Goal: Task Accomplishment & Management: Manage account settings

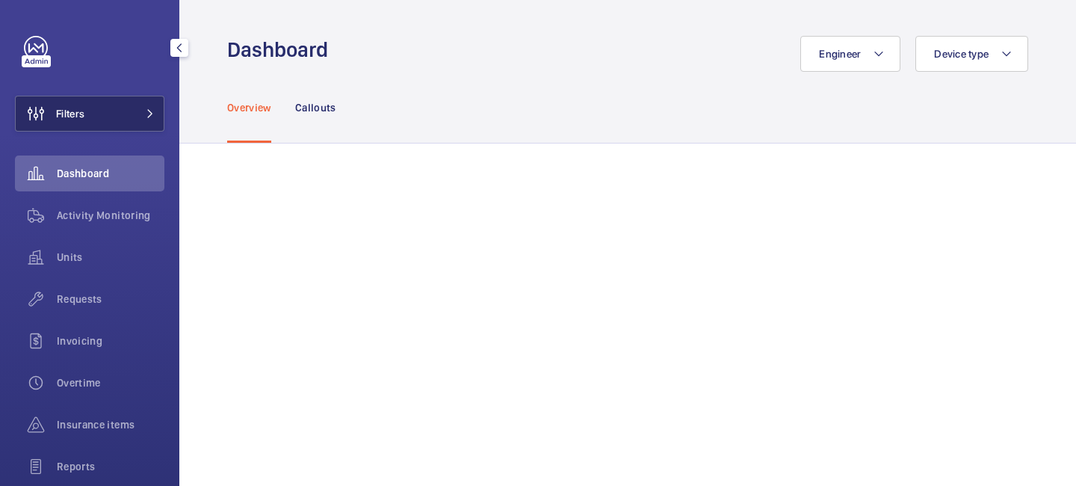
click at [146, 111] on mat-icon at bounding box center [150, 113] width 9 height 9
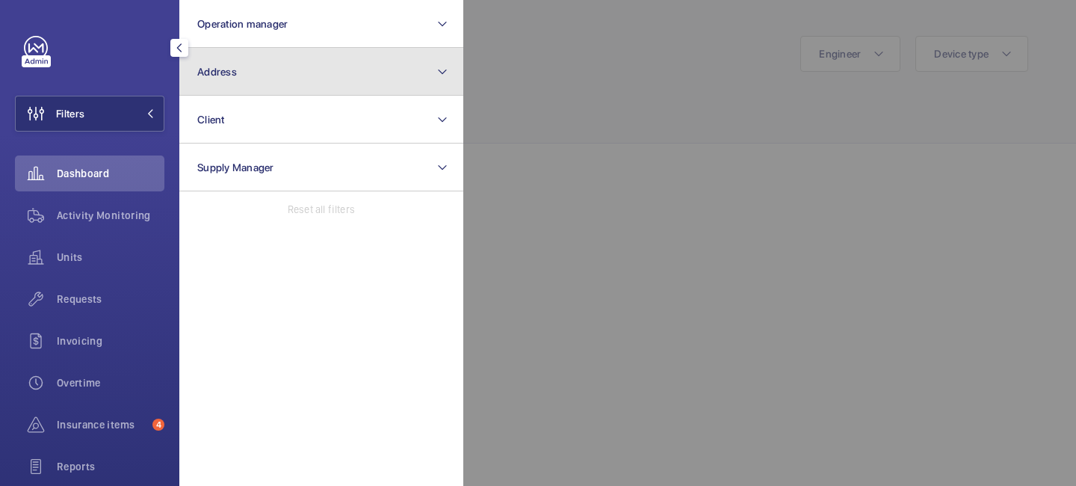
click at [219, 63] on button "Address" at bounding box center [321, 72] width 284 height 48
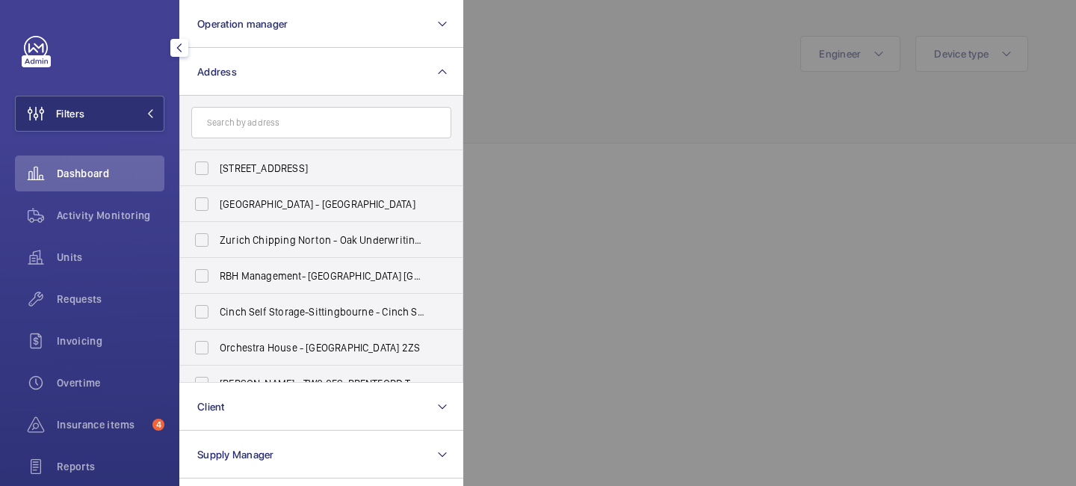
click at [234, 115] on input "text" at bounding box center [321, 122] width 260 height 31
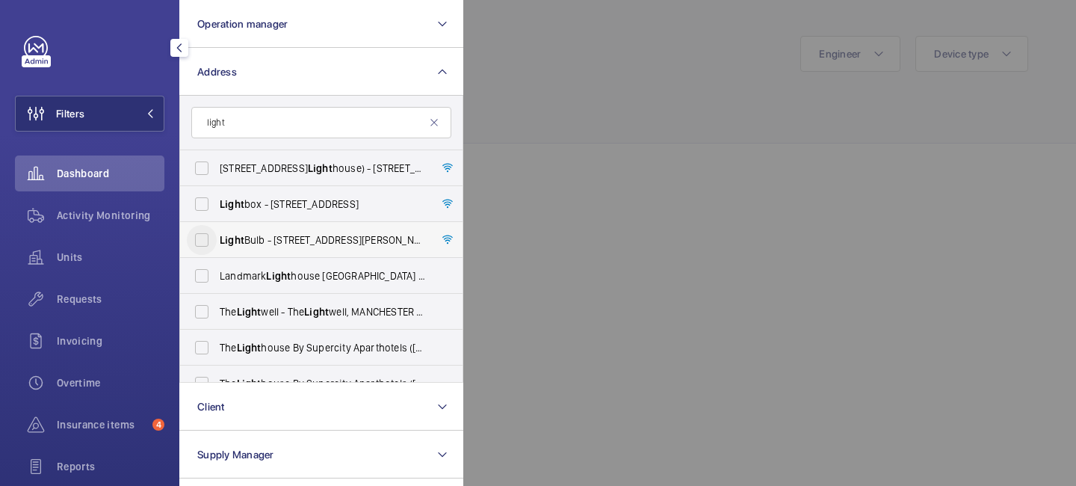
type input "light"
click at [201, 238] on input "Light Bulb - [STREET_ADDRESS][PERSON_NAME]" at bounding box center [202, 240] width 30 height 30
checkbox input "true"
click at [597, 36] on div at bounding box center [1001, 243] width 1076 height 486
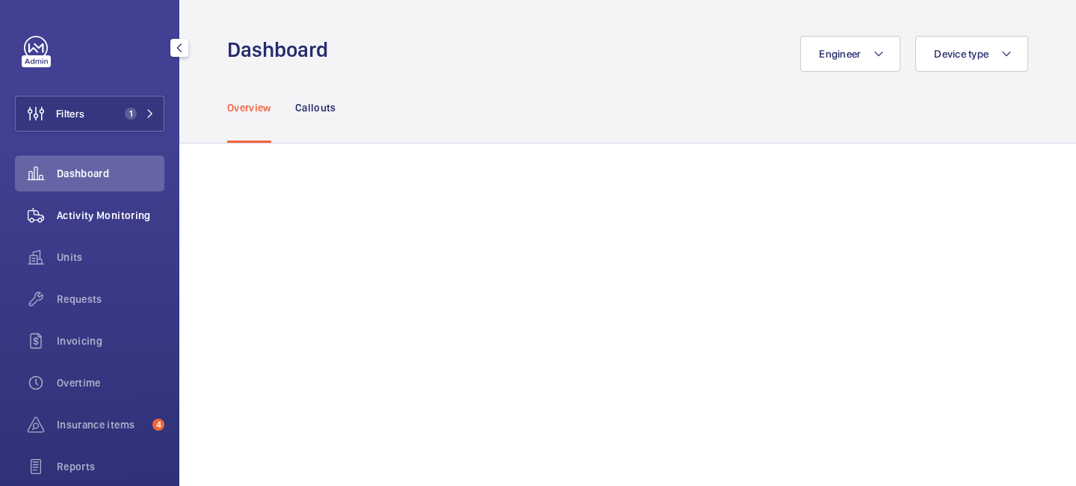
click at [120, 212] on span "Activity Monitoring" at bounding box center [111, 215] width 108 height 15
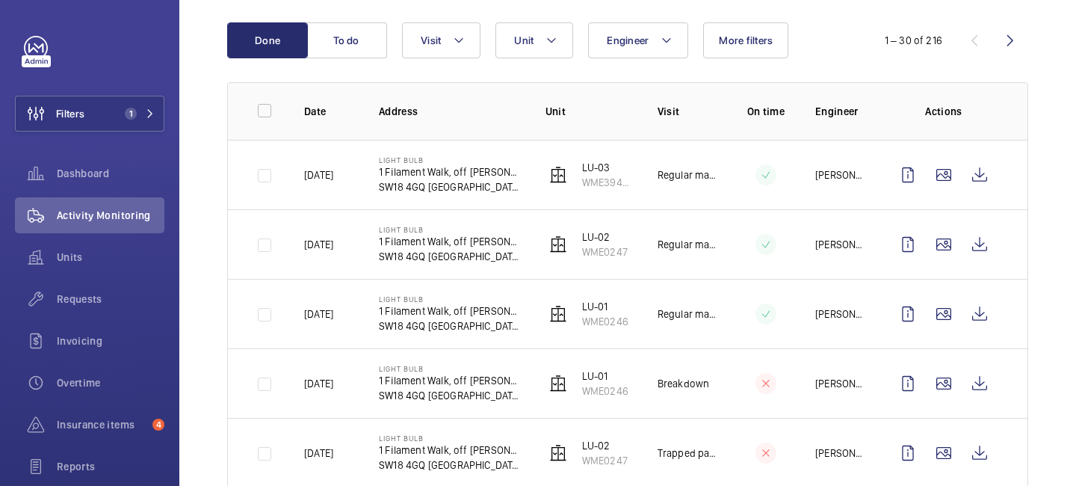
scroll to position [152, 0]
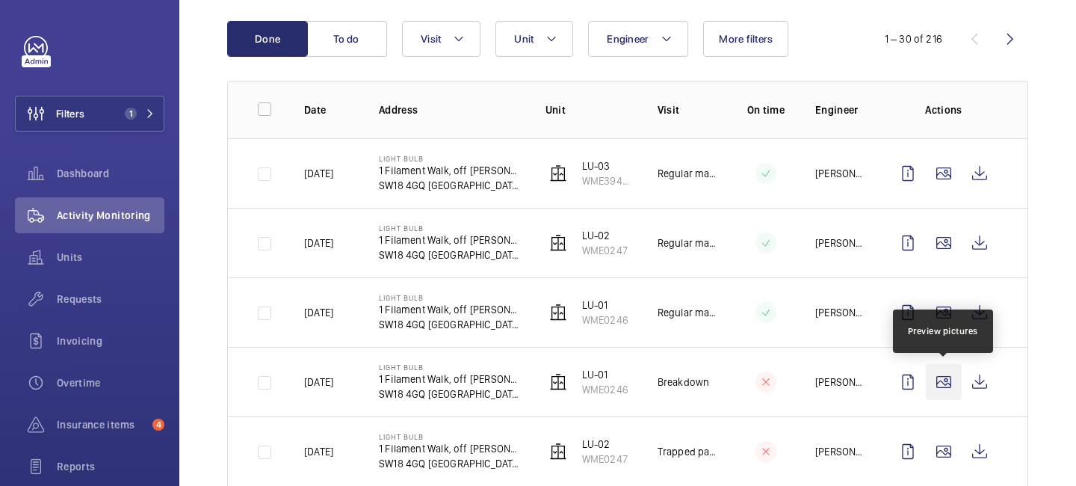
click at [940, 382] on wm-front-icon-button at bounding box center [944, 382] width 36 height 36
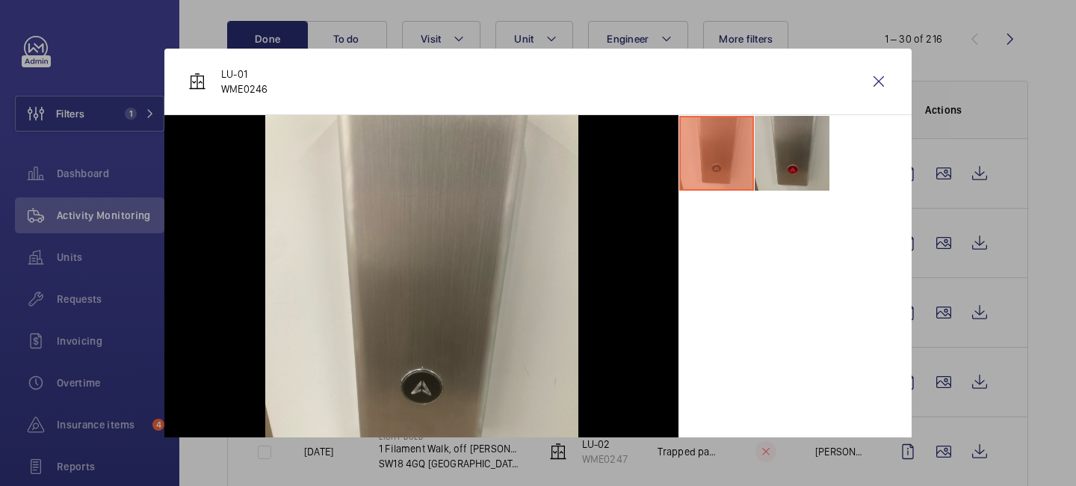
click at [799, 154] on li at bounding box center [792, 153] width 75 height 75
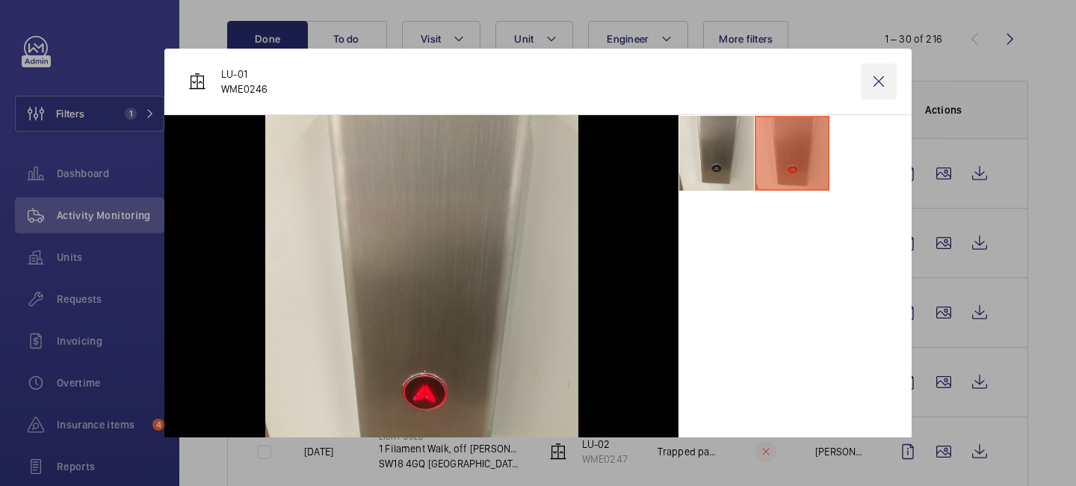
click at [879, 80] on wm-front-icon-button at bounding box center [879, 82] width 36 height 36
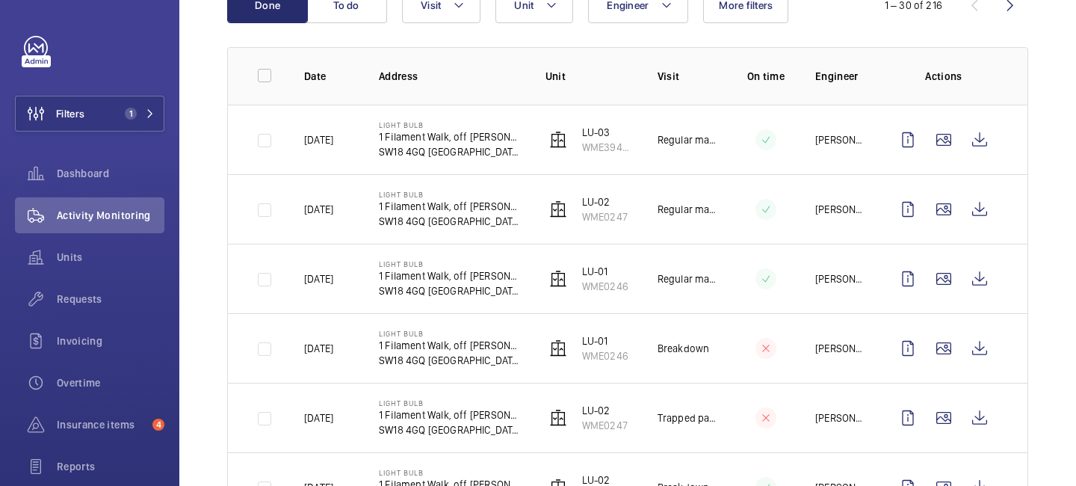
scroll to position [221, 0]
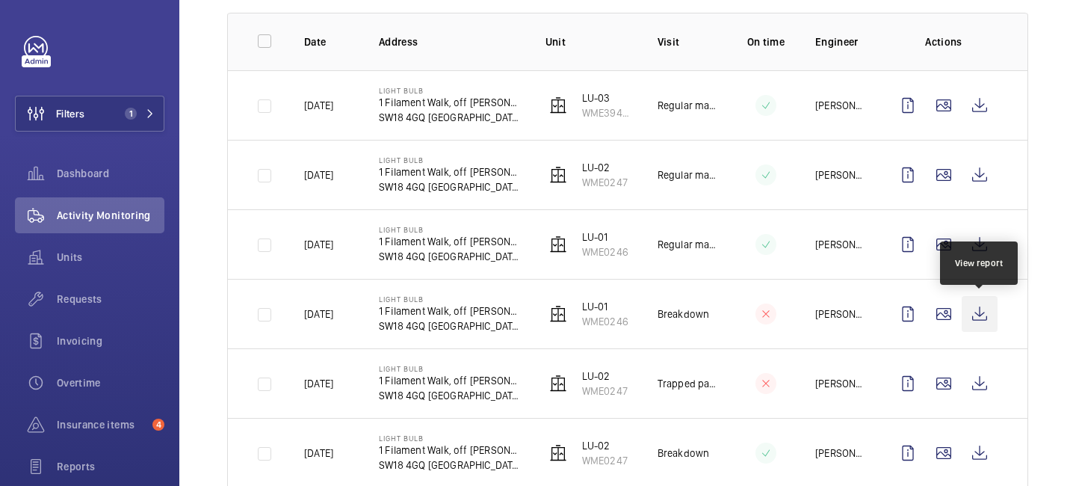
click at [984, 311] on wm-front-icon-button at bounding box center [980, 314] width 36 height 36
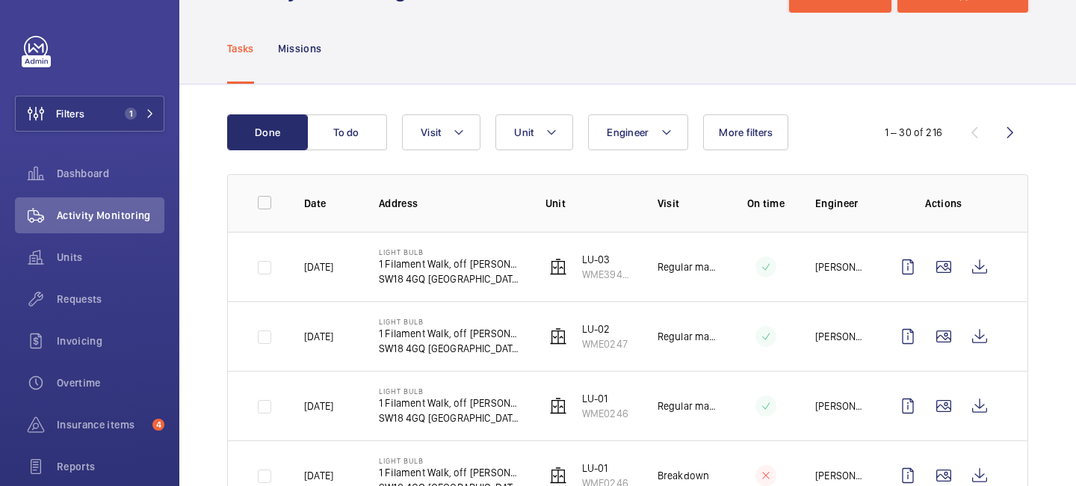
scroll to position [0, 0]
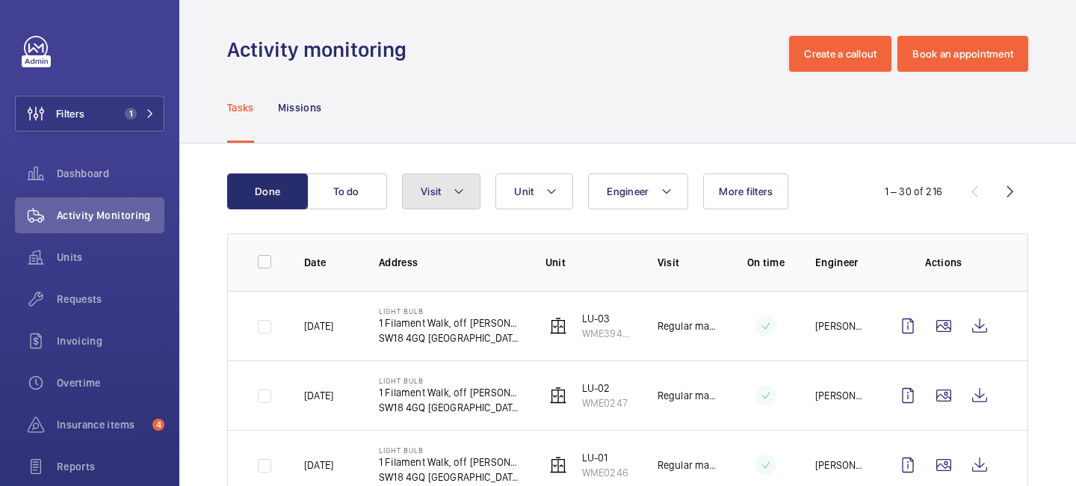
click at [467, 187] on button "Visit" at bounding box center [441, 191] width 78 height 36
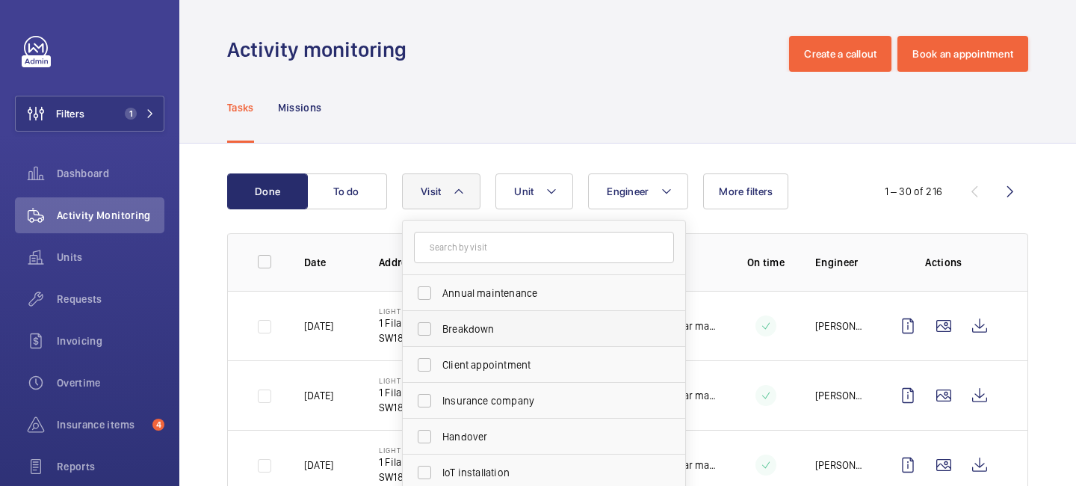
click at [460, 327] on span "Breakdown" at bounding box center [545, 328] width 206 height 15
click at [440, 327] on input "Breakdown" at bounding box center [425, 329] width 30 height 30
checkbox input "true"
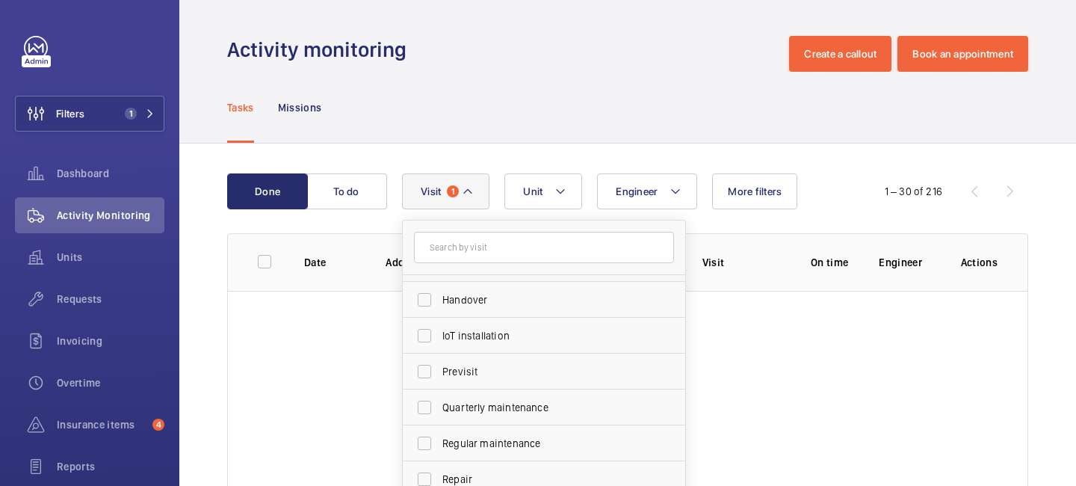
scroll to position [155, 0]
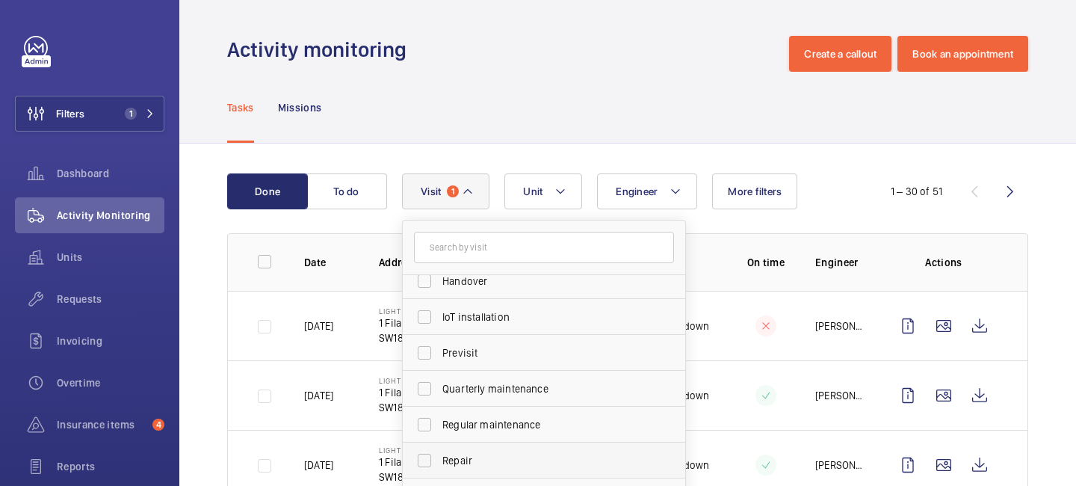
click at [461, 453] on span "Repair" at bounding box center [545, 460] width 206 height 15
click at [440, 452] on input "Repair" at bounding box center [425, 460] width 30 height 30
checkbox input "true"
click at [501, 123] on div "Tasks Missions" at bounding box center [627, 107] width 801 height 71
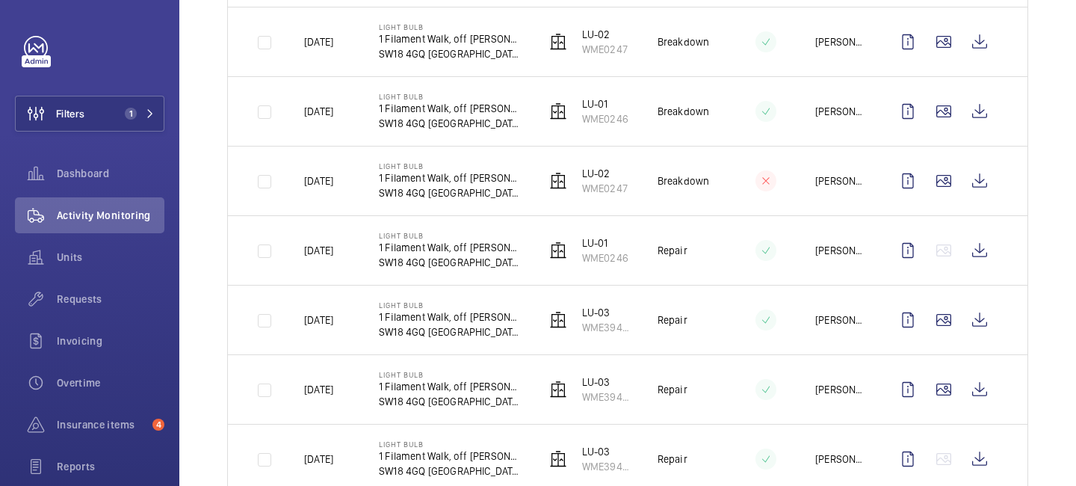
scroll to position [386, 0]
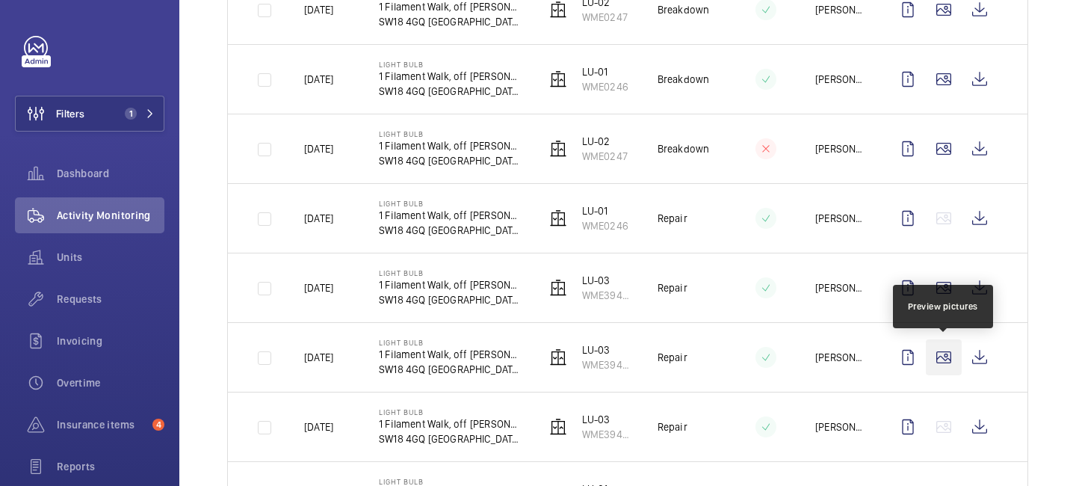
click at [946, 363] on wm-front-icon-button at bounding box center [944, 357] width 36 height 36
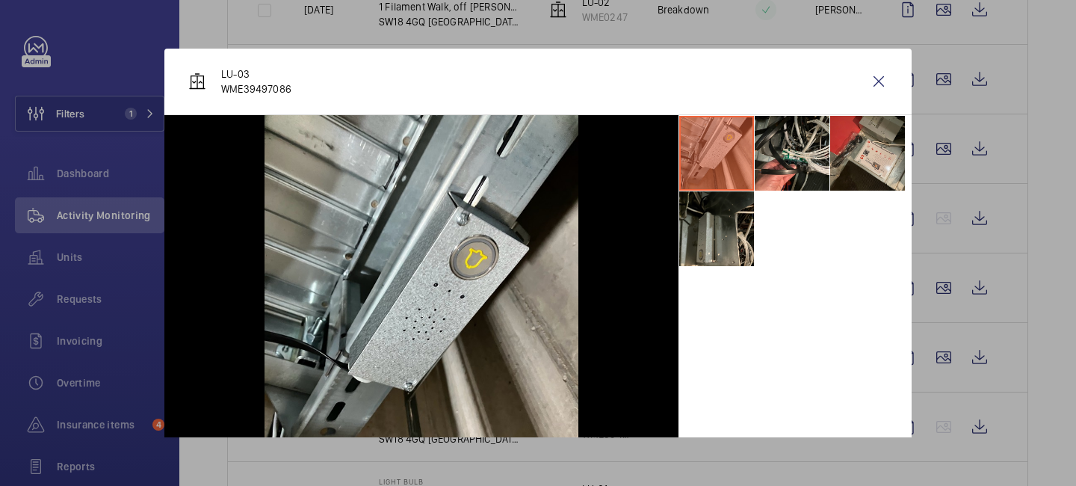
click at [940, 292] on div at bounding box center [538, 243] width 1076 height 486
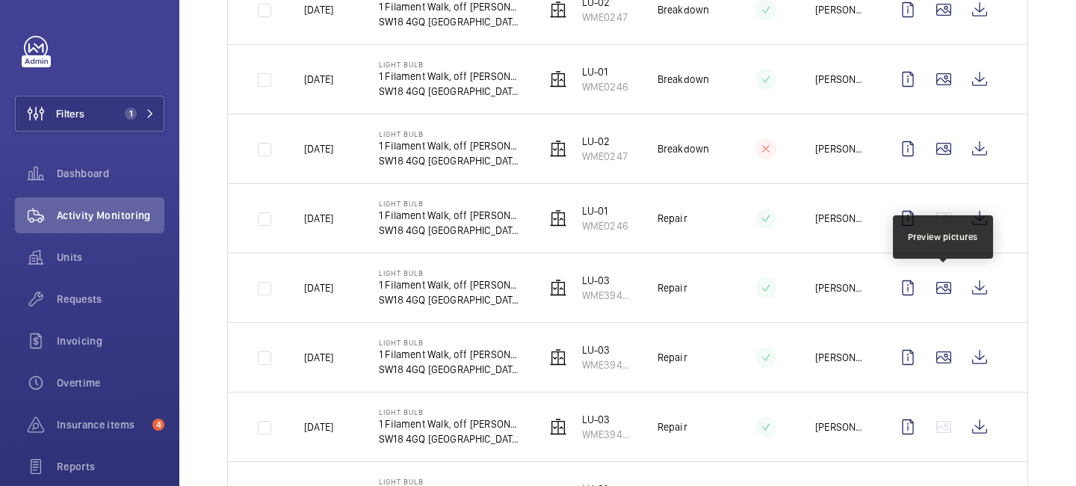
click at [940, 292] on wm-front-icon-button at bounding box center [944, 288] width 36 height 36
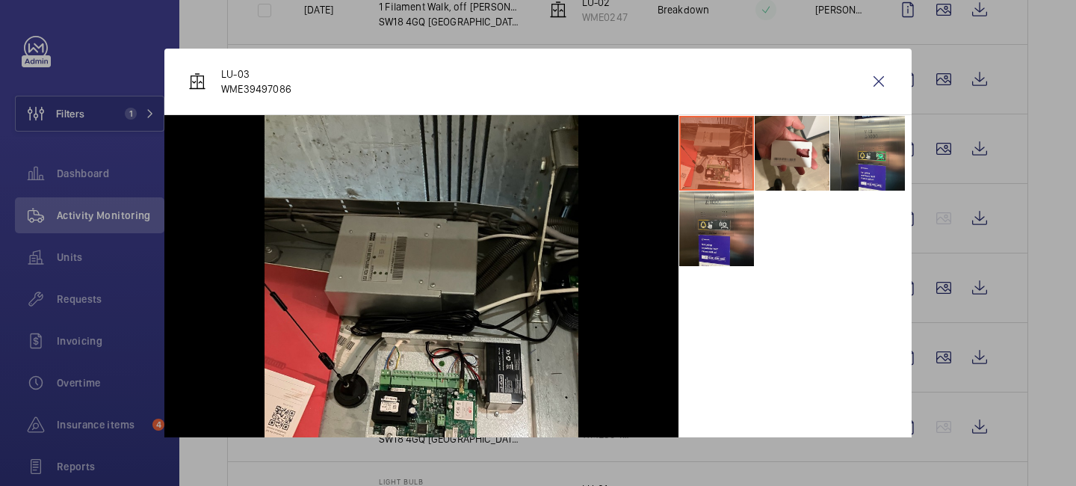
click at [937, 215] on div at bounding box center [538, 243] width 1076 height 486
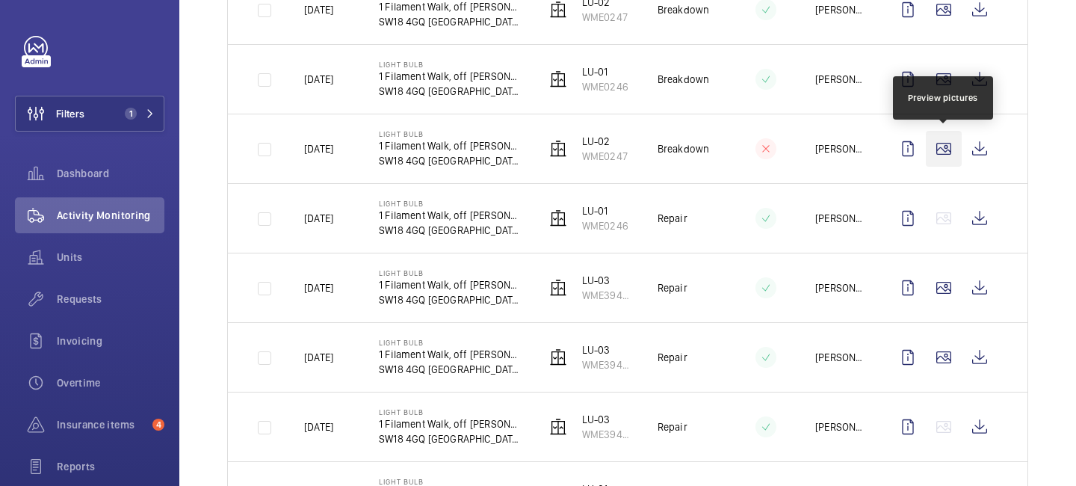
click at [945, 162] on wm-front-icon-button at bounding box center [944, 149] width 36 height 36
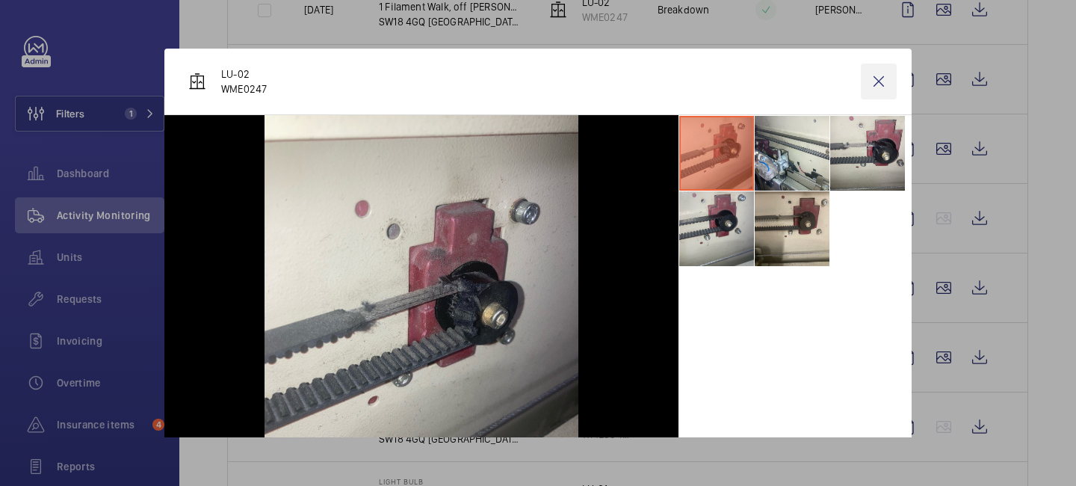
click at [879, 90] on wm-front-icon-button at bounding box center [879, 82] width 36 height 36
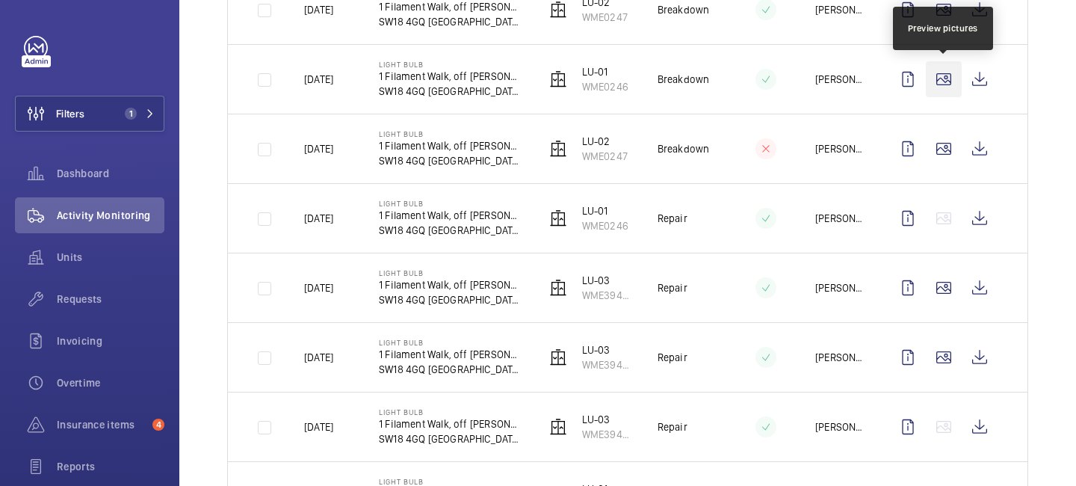
click at [946, 86] on wm-front-icon-button at bounding box center [944, 79] width 36 height 36
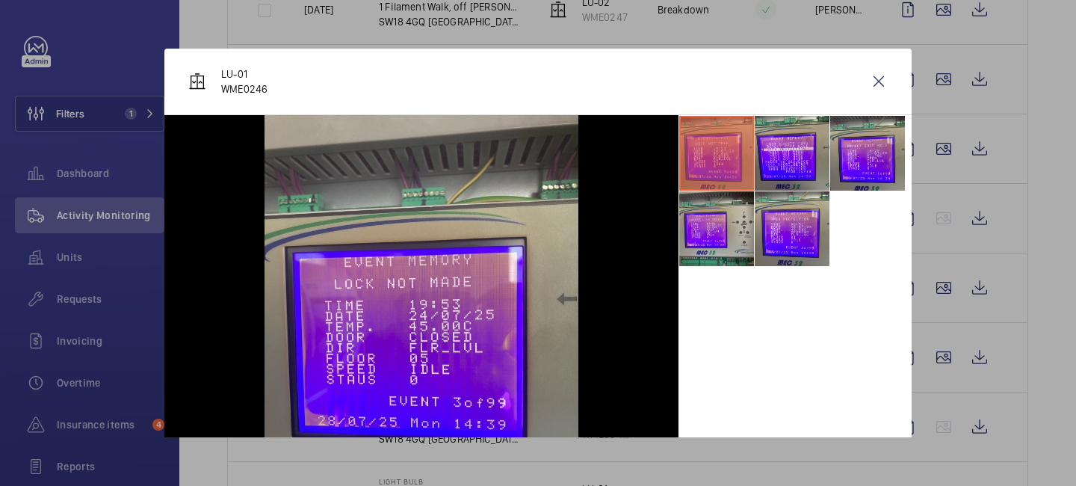
click at [1029, 188] on div at bounding box center [538, 243] width 1076 height 486
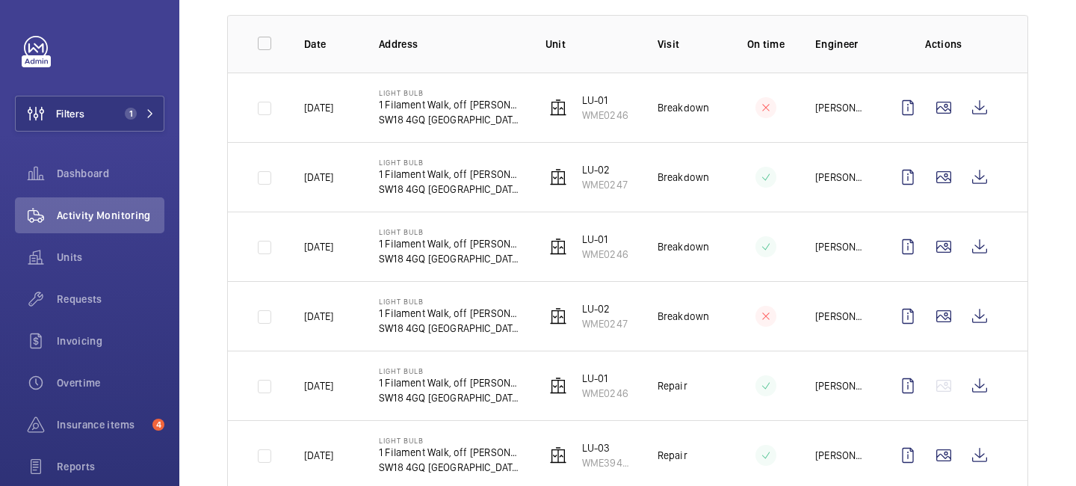
scroll to position [218, 0]
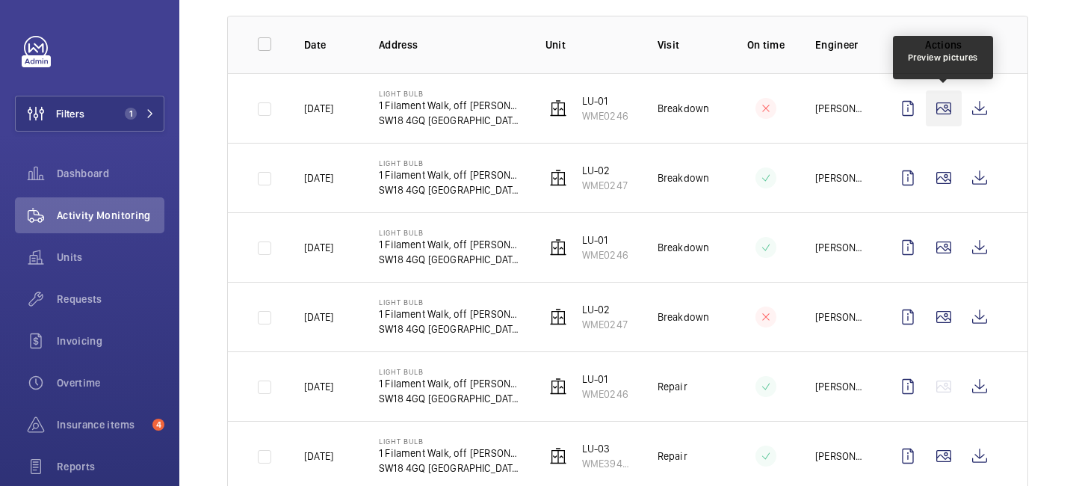
click at [942, 108] on wm-front-icon-button at bounding box center [944, 108] width 36 height 36
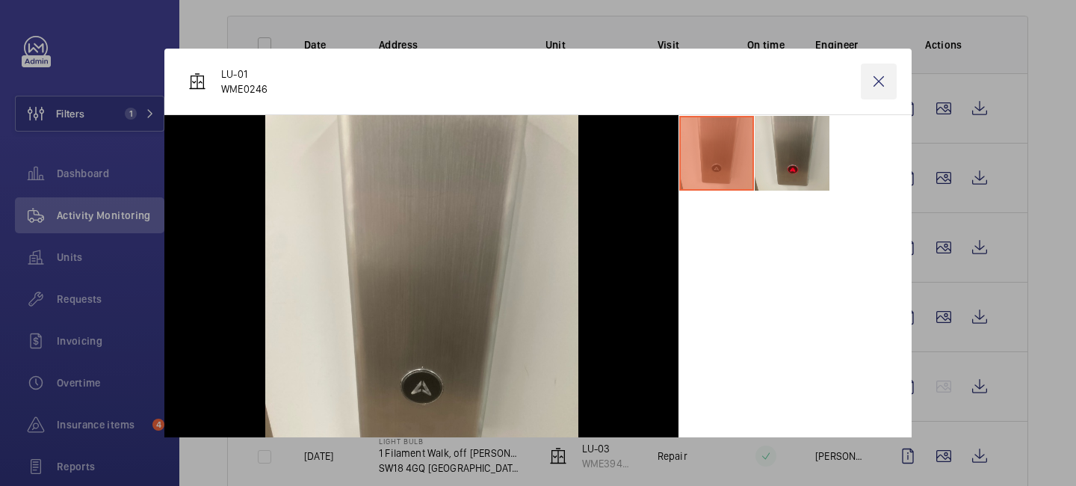
click at [881, 84] on wm-front-icon-button at bounding box center [879, 82] width 36 height 36
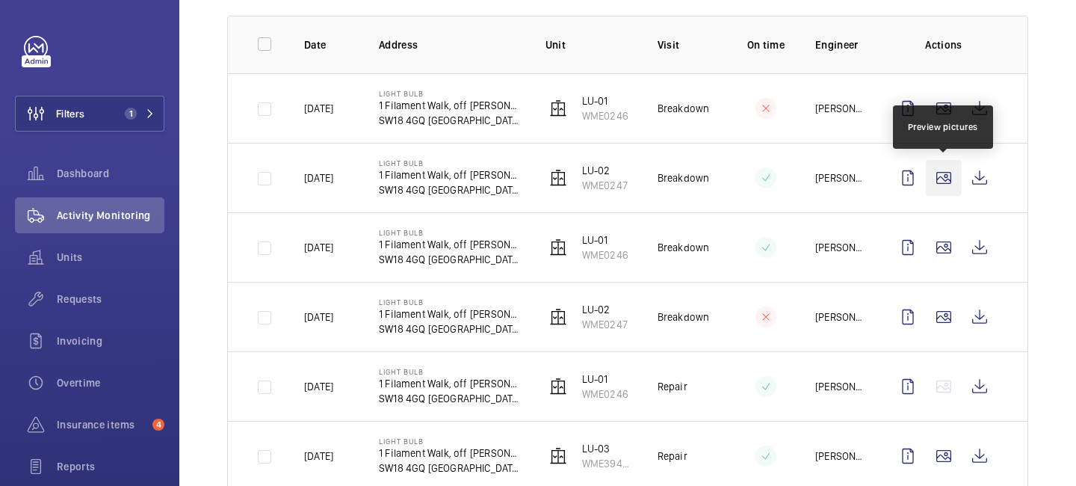
click at [948, 184] on wm-front-icon-button at bounding box center [944, 178] width 36 height 36
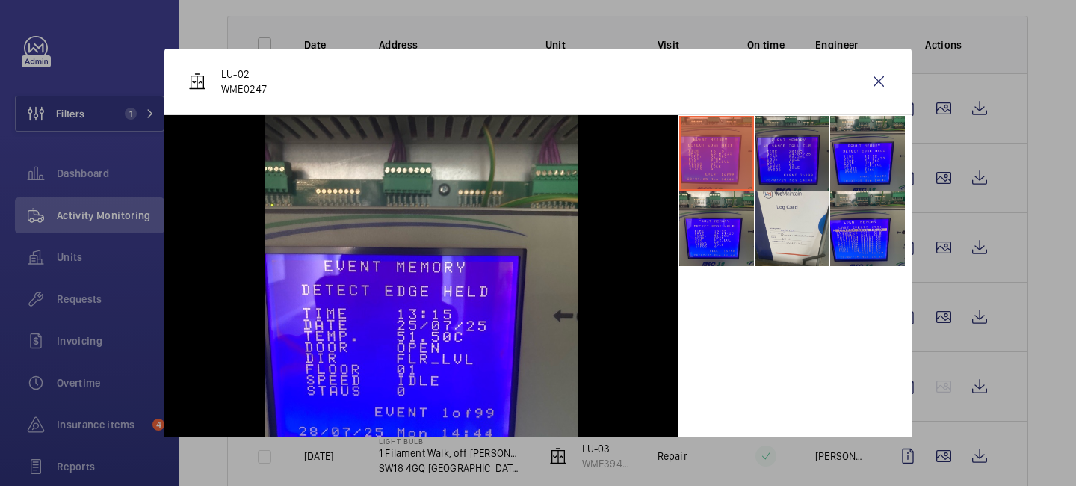
click at [777, 158] on li at bounding box center [792, 153] width 75 height 75
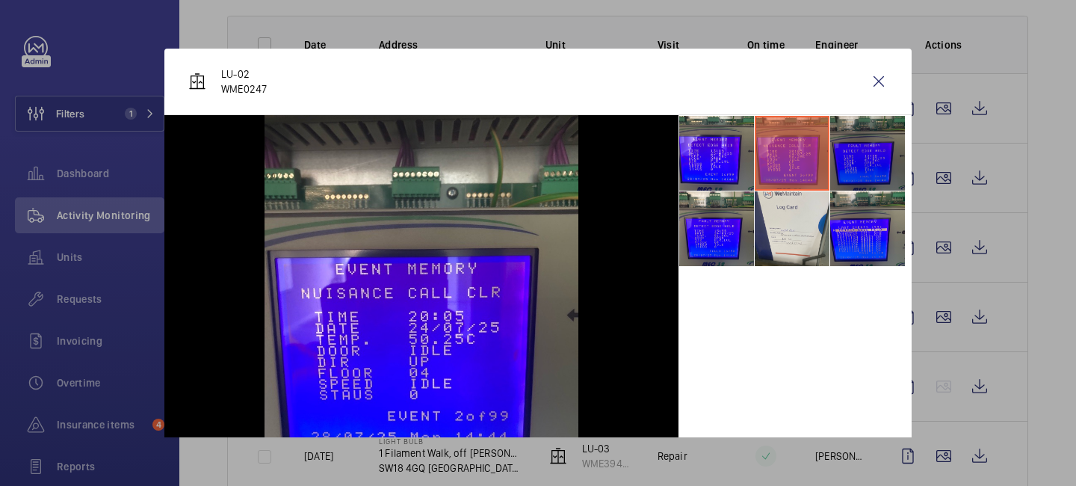
click at [850, 166] on li at bounding box center [867, 153] width 75 height 75
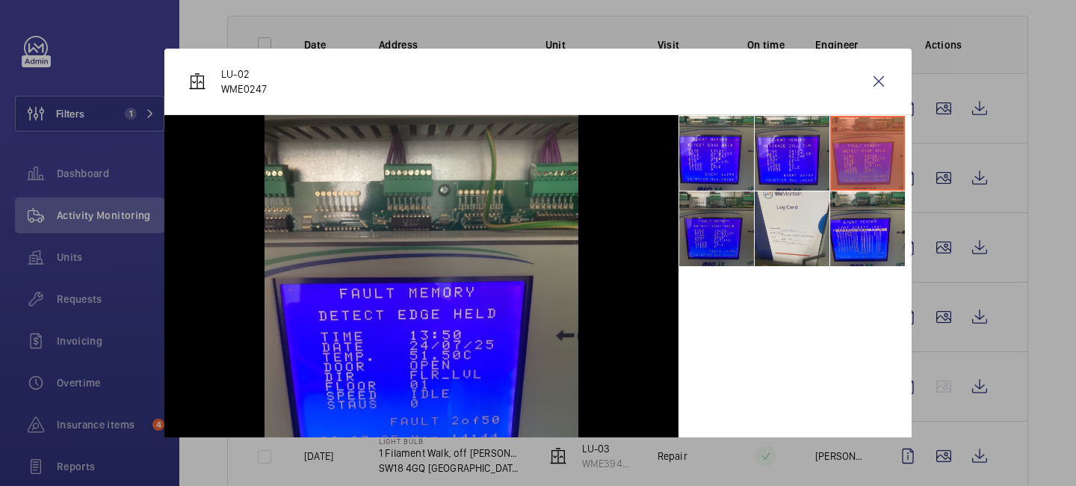
click at [712, 226] on li at bounding box center [716, 228] width 75 height 75
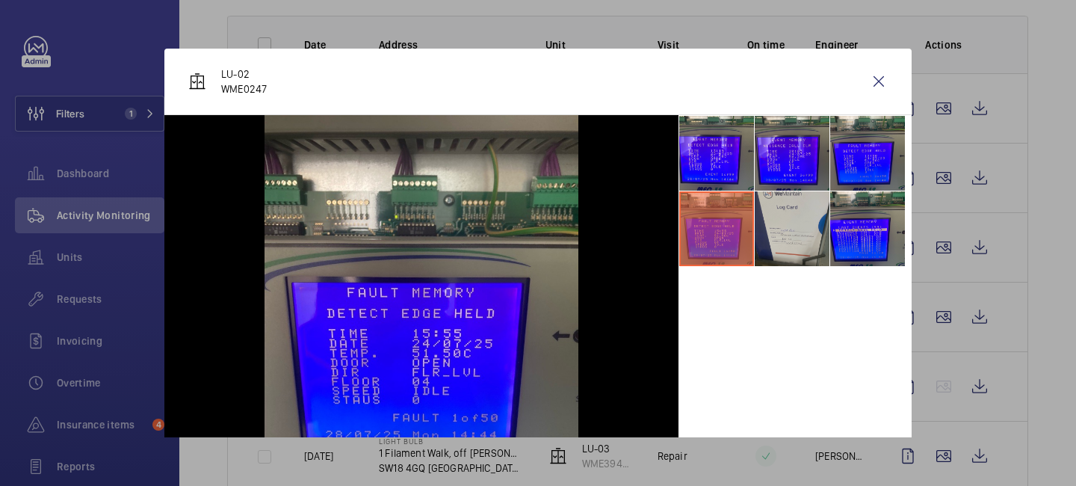
click at [773, 233] on li at bounding box center [792, 228] width 75 height 75
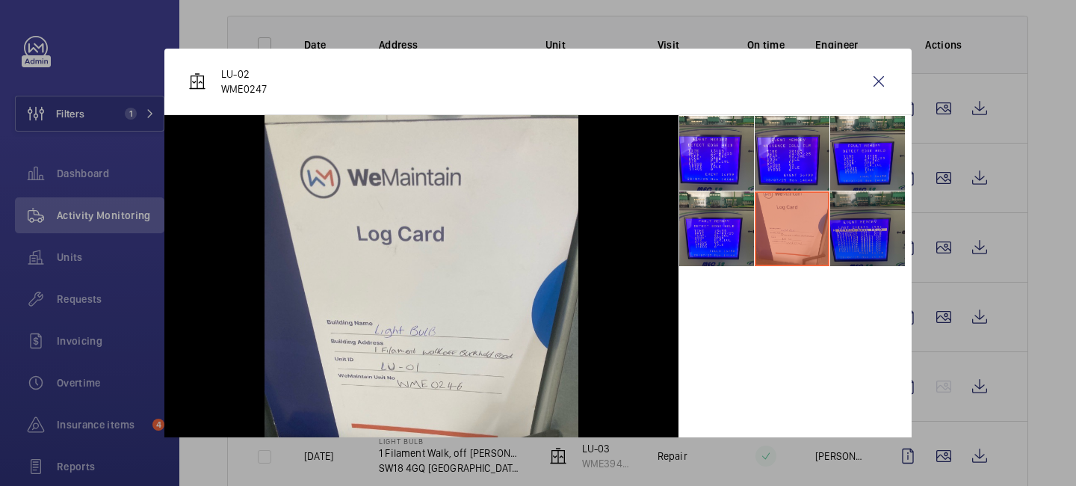
click at [869, 238] on li at bounding box center [867, 228] width 75 height 75
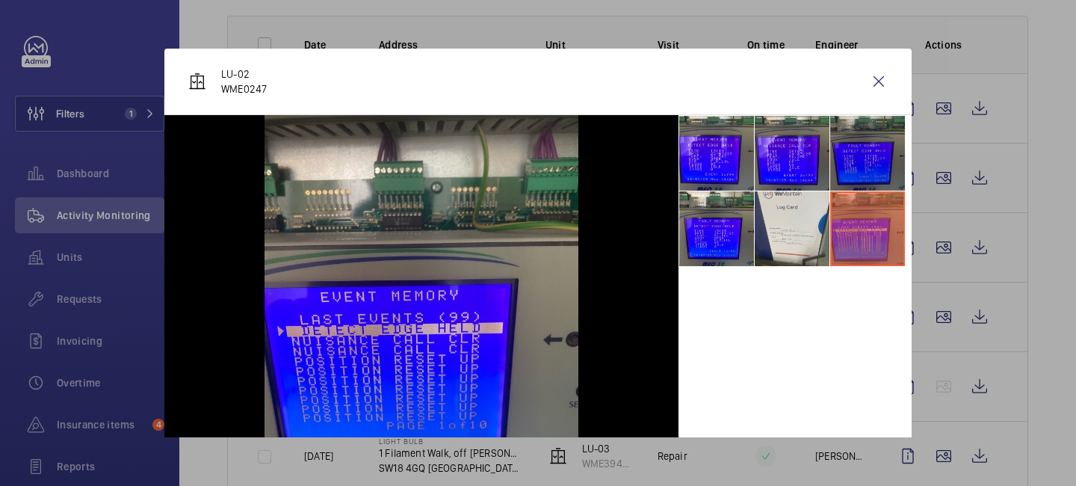
click at [862, 174] on li at bounding box center [867, 153] width 75 height 75
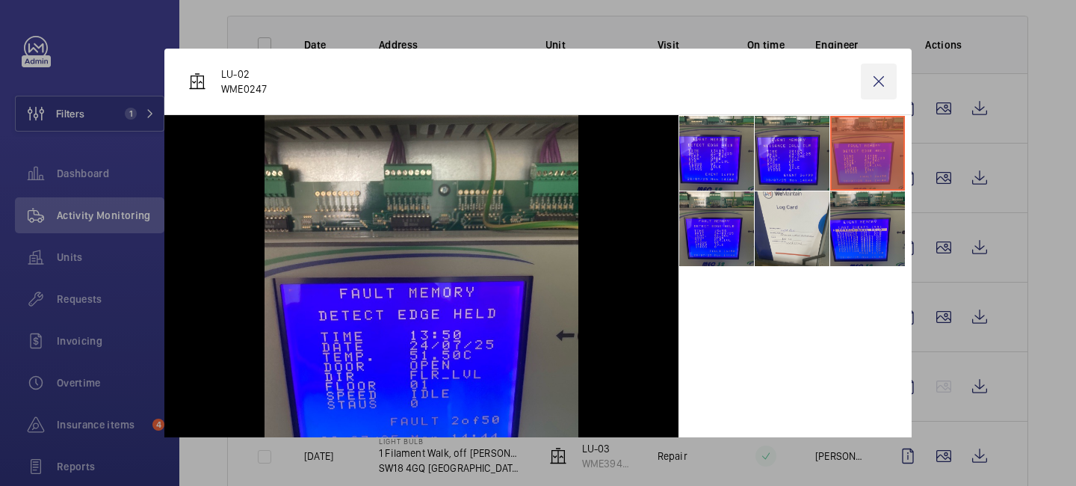
click at [875, 85] on wm-front-icon-button at bounding box center [879, 82] width 36 height 36
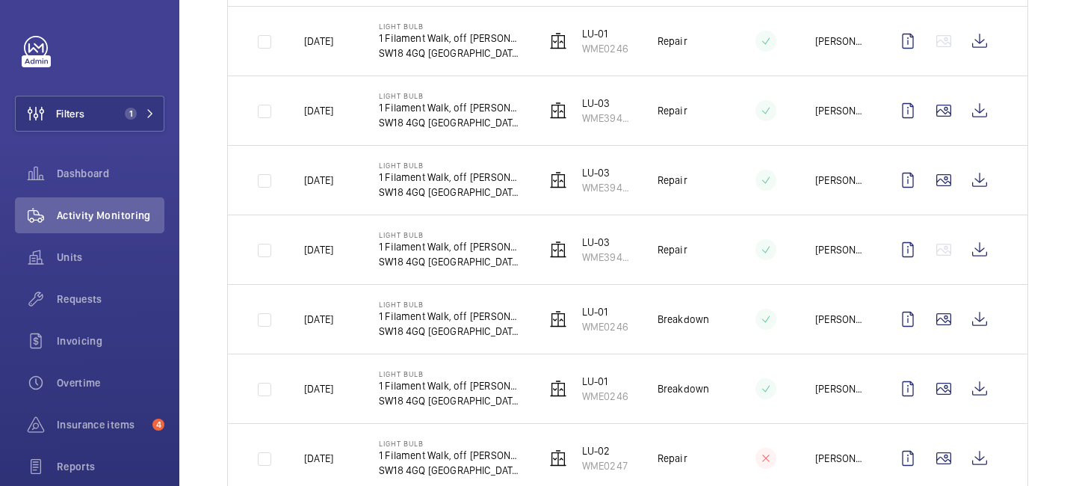
scroll to position [0, 0]
